Goal: Find specific page/section: Find specific page/section

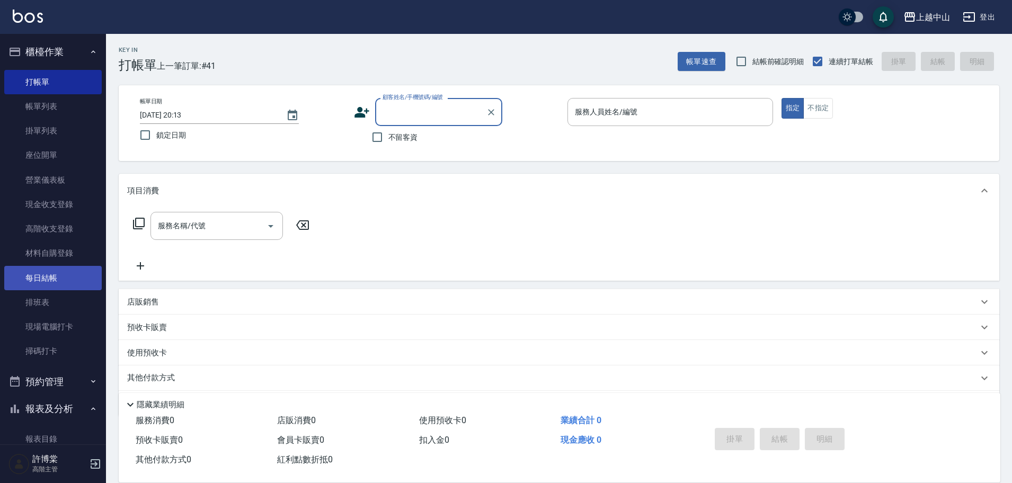
click at [54, 280] on link "每日結帳" at bounding box center [52, 278] width 97 height 24
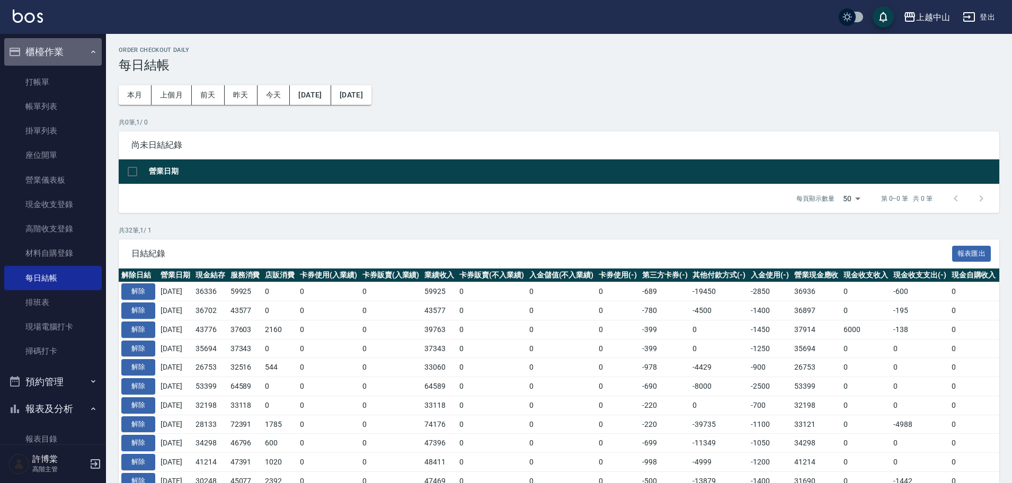
click at [79, 56] on button "櫃檯作業" at bounding box center [52, 52] width 97 height 28
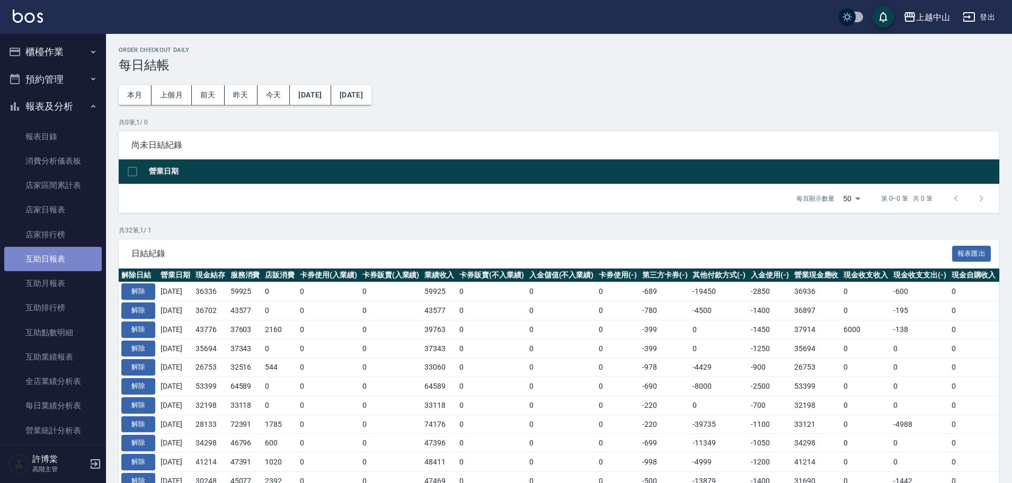
click at [56, 253] on link "互助日報表" at bounding box center [52, 259] width 97 height 24
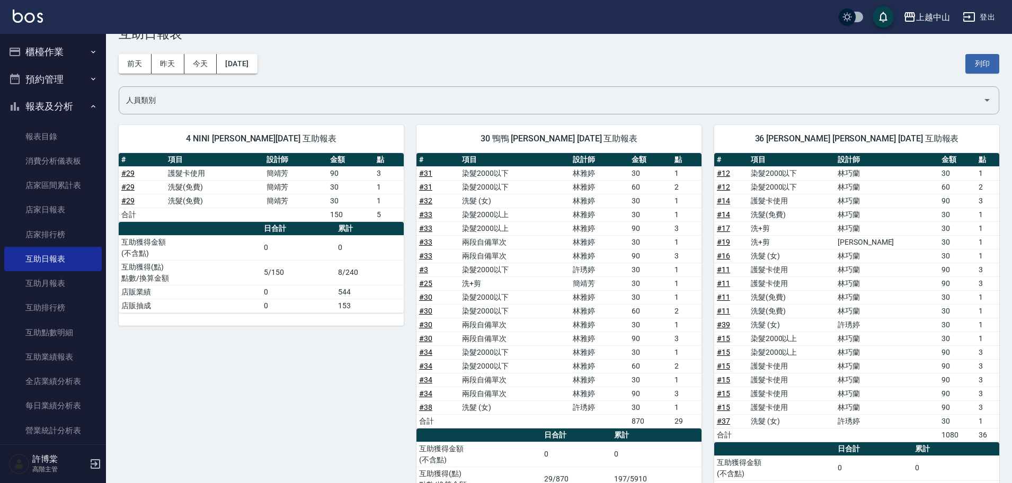
scroll to position [17, 0]
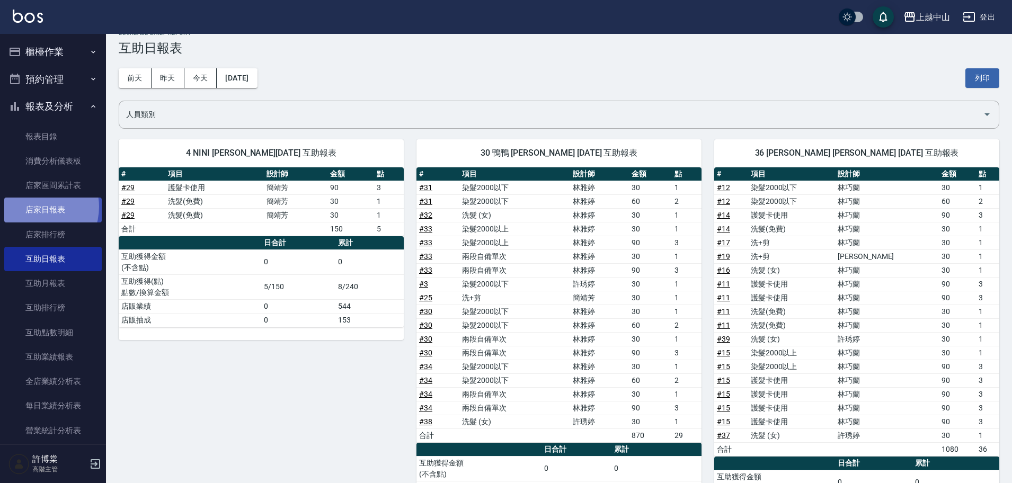
click at [34, 207] on link "店家日報表" at bounding box center [52, 210] width 97 height 24
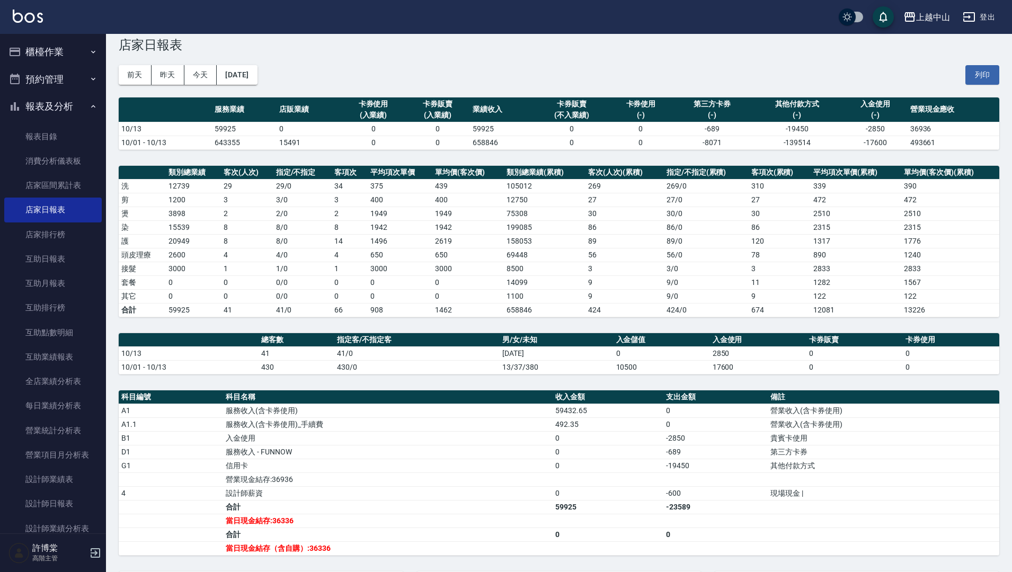
scroll to position [9, 0]
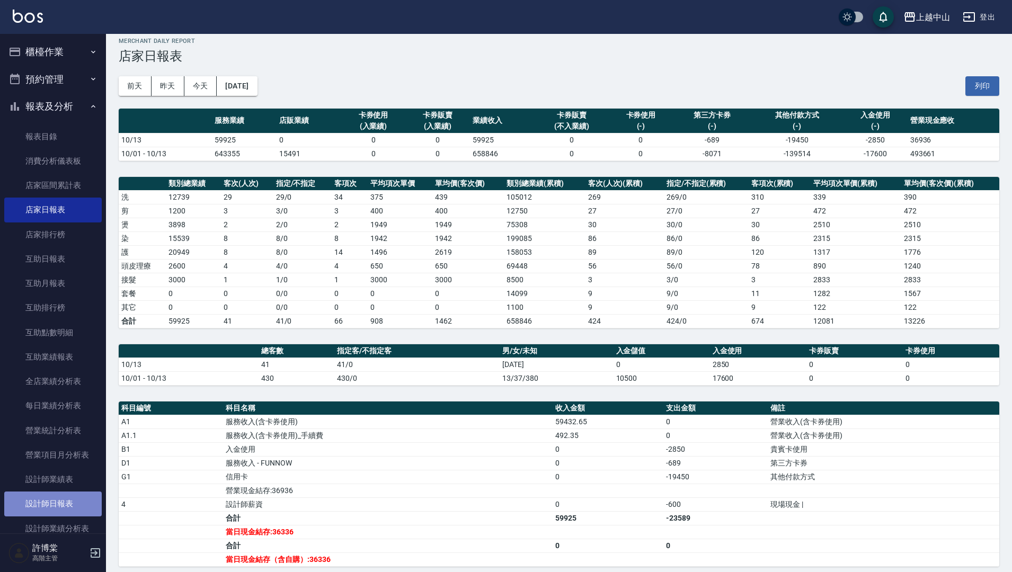
click at [61, 483] on link "設計師日報表" at bounding box center [52, 504] width 97 height 24
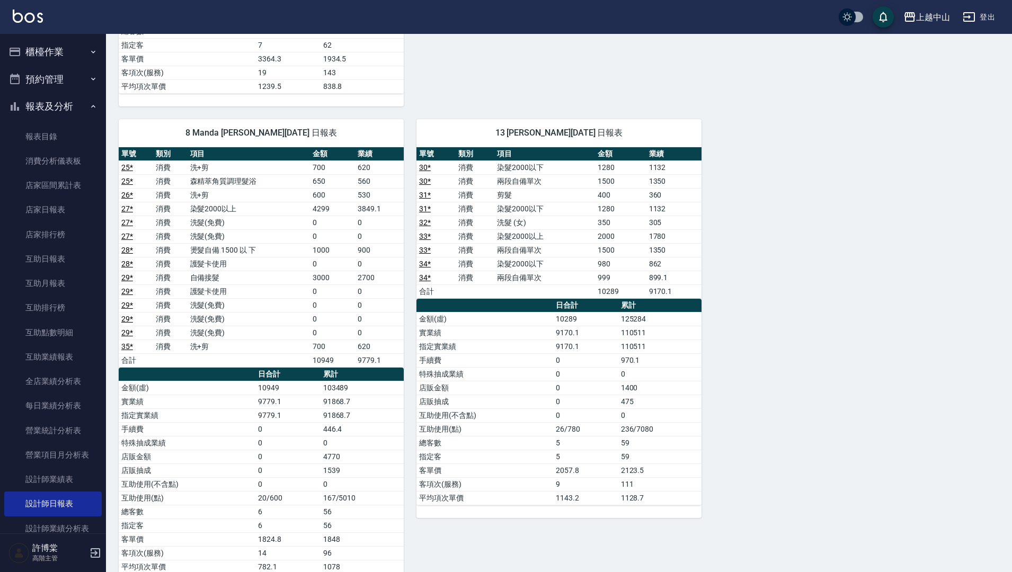
scroll to position [1001, 0]
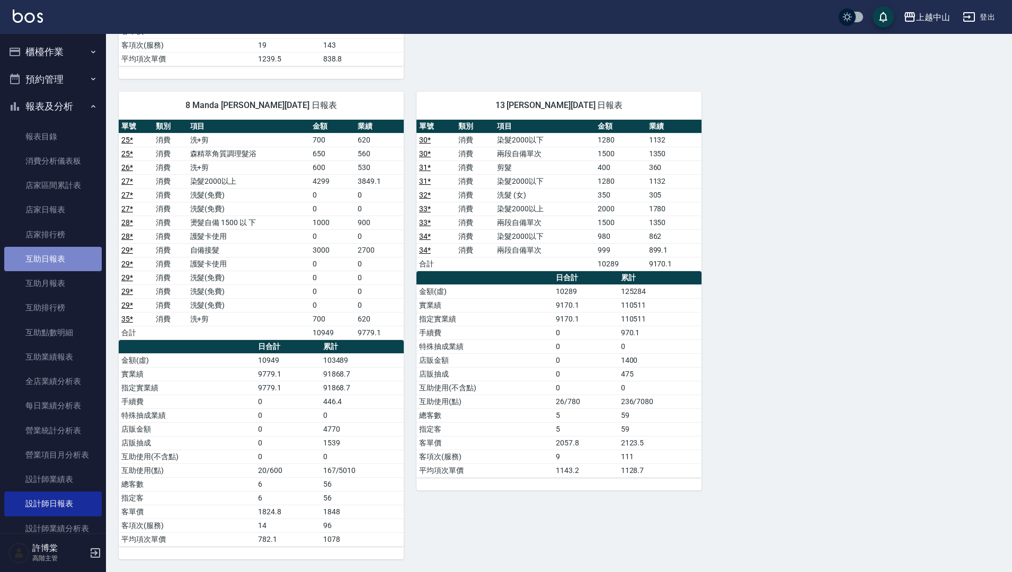
click at [66, 256] on link "互助日報表" at bounding box center [52, 259] width 97 height 24
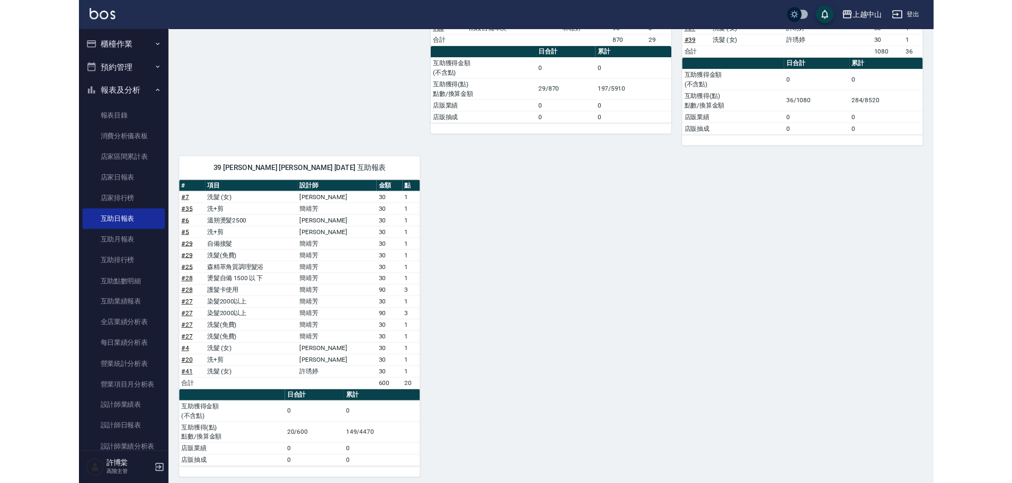
scroll to position [410, 0]
